Goal: Task Accomplishment & Management: Use online tool/utility

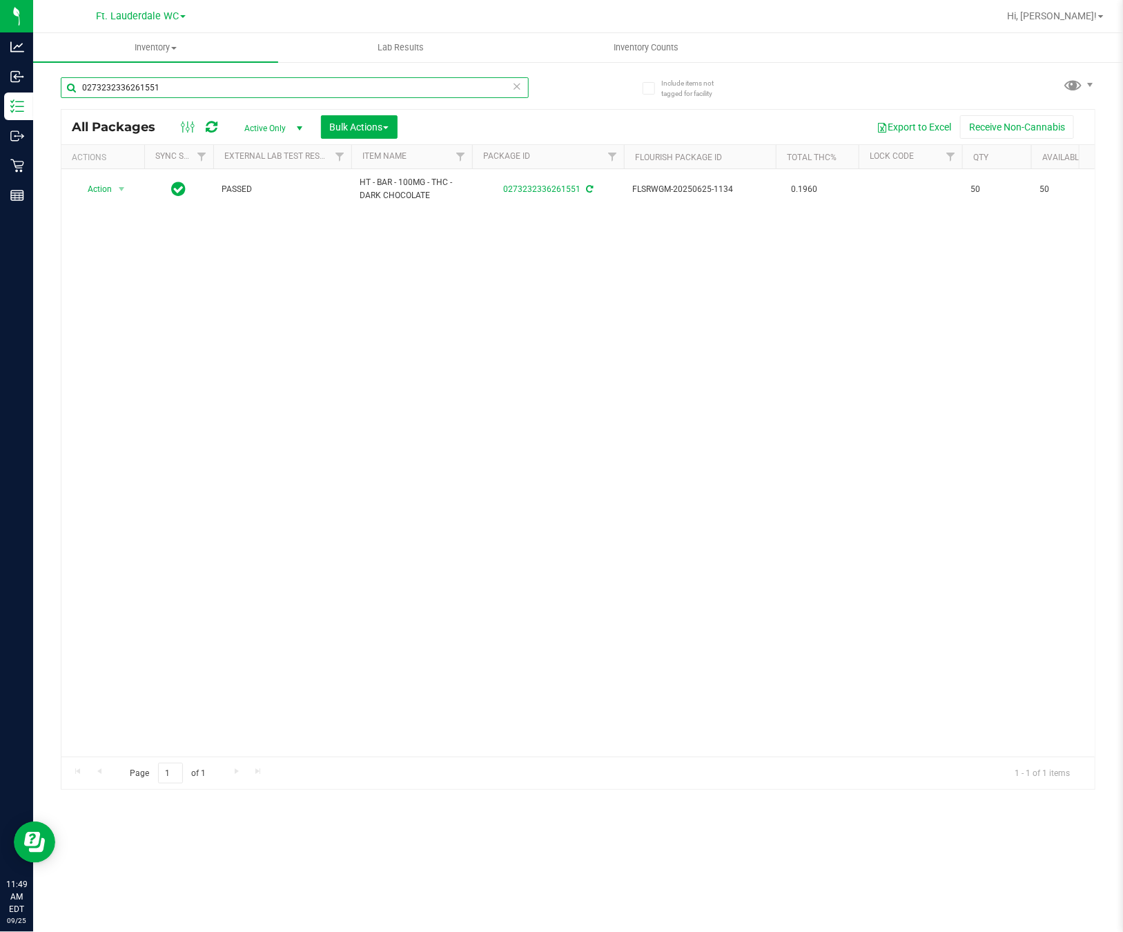
click at [280, 91] on input "0273232336261551" at bounding box center [295, 87] width 468 height 21
type input "9554686755119586"
click at [114, 193] on span "select" at bounding box center [121, 188] width 17 height 19
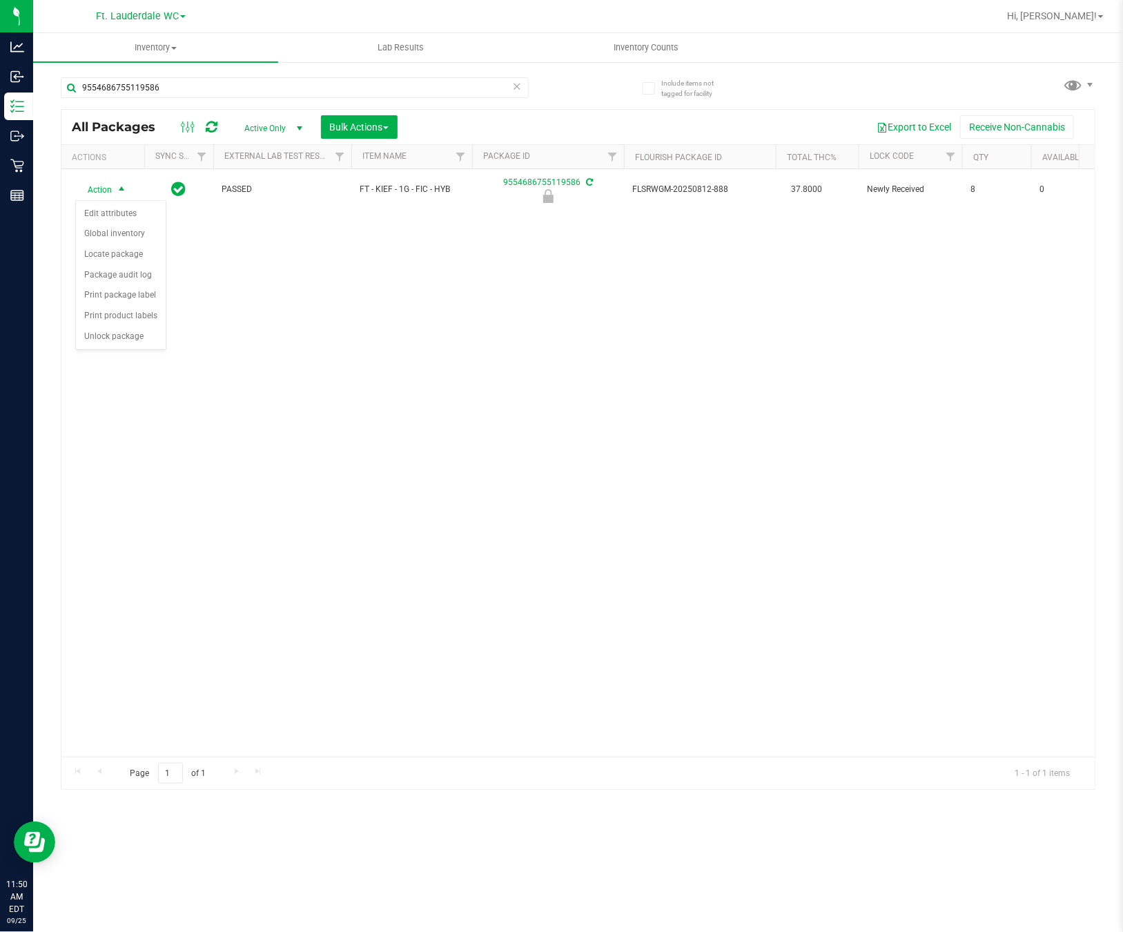
click at [292, 301] on div "Action Action Edit attributes Global inventory Locate package Package audit log…" at bounding box center [577, 462] width 1033 height 587
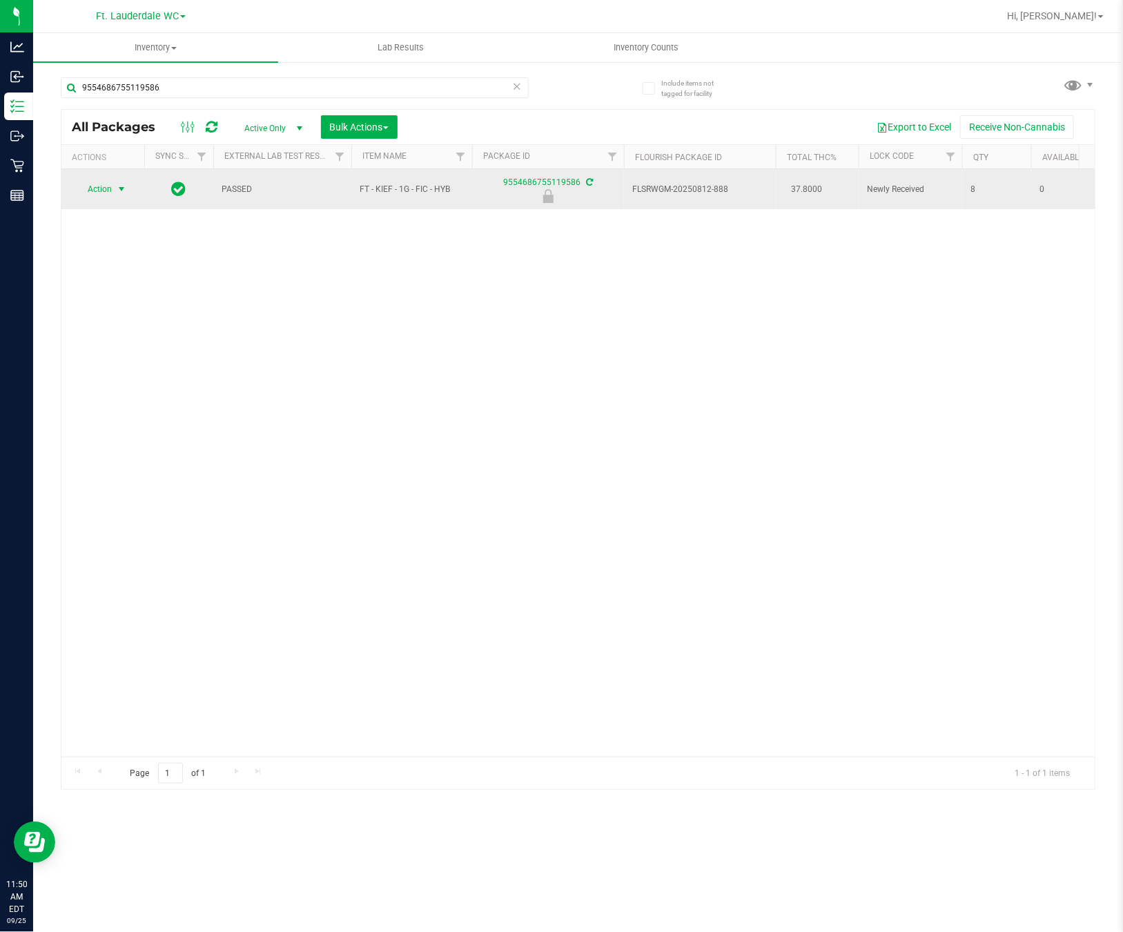
click at [117, 197] on span "select" at bounding box center [121, 188] width 17 height 19
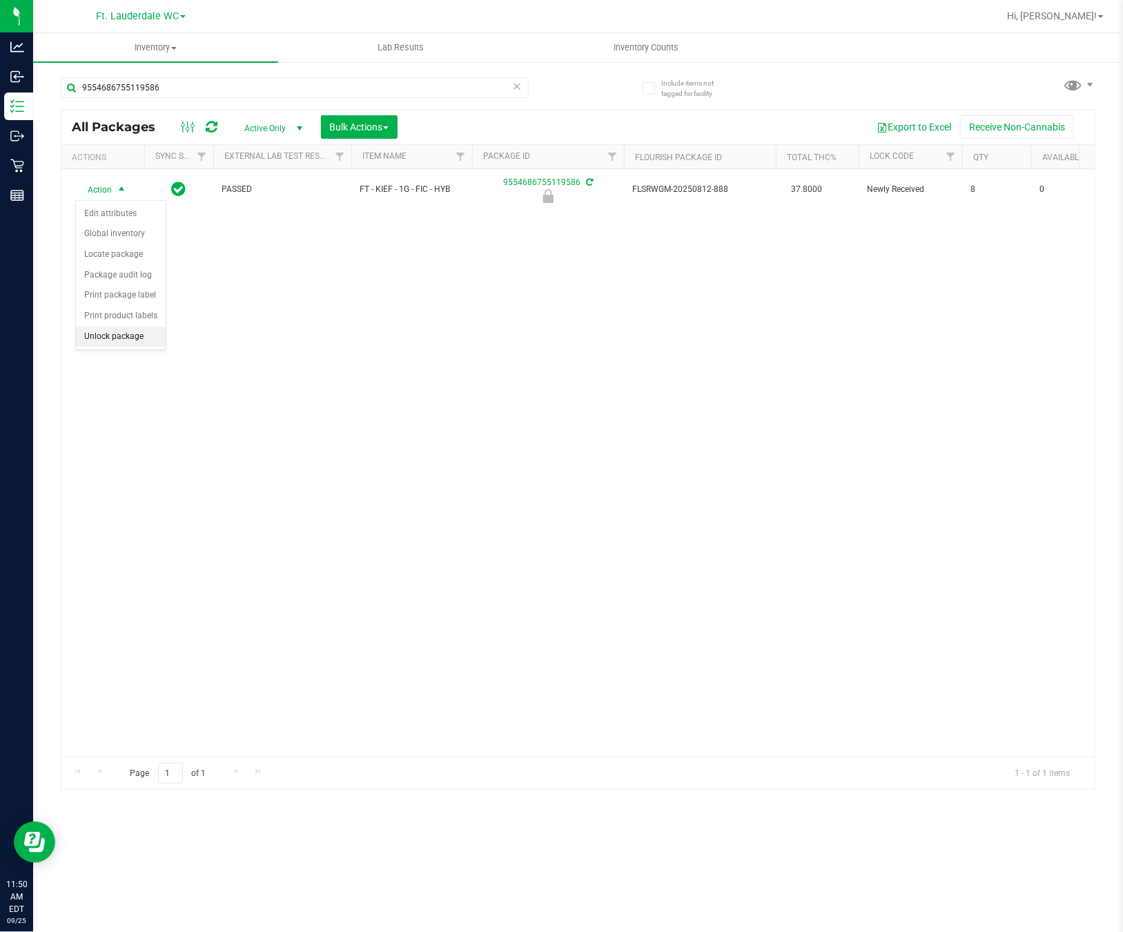
click at [127, 346] on li "Unlock package" at bounding box center [121, 336] width 90 height 21
